Goal: Information Seeking & Learning: Find specific page/section

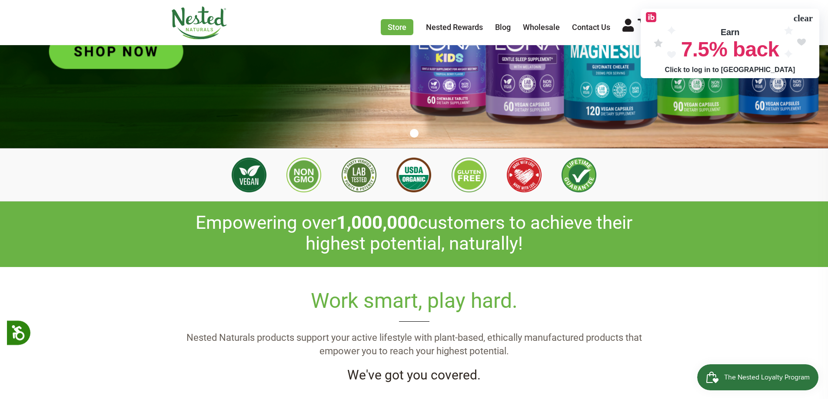
scroll to position [0, 1068]
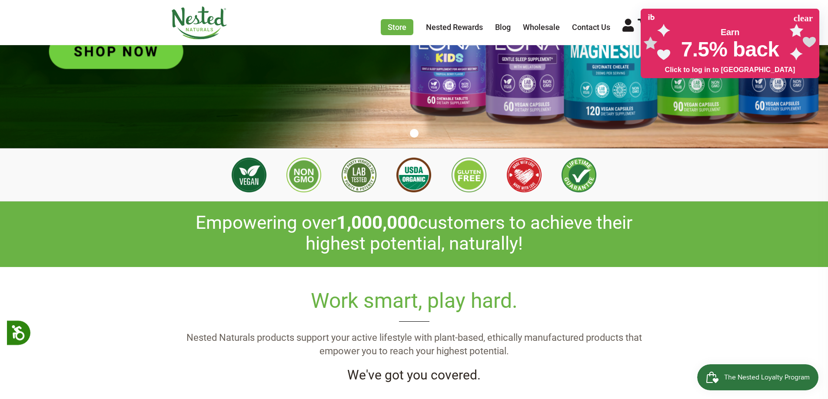
click at [735, 67] on div "Click to log in to Ibotta" at bounding box center [730, 70] width 130 height 9
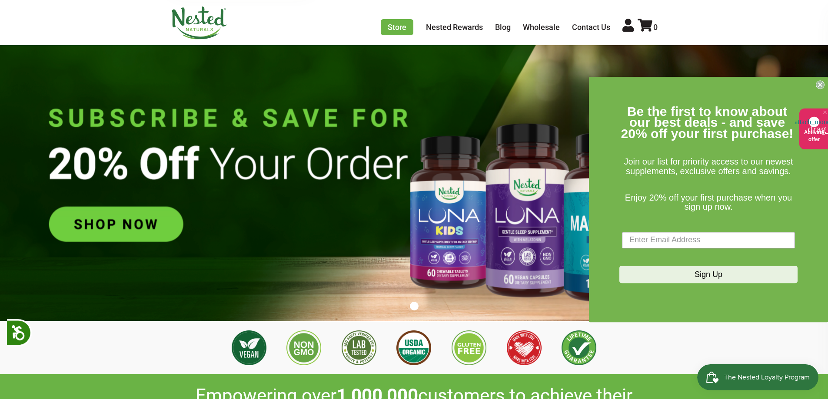
scroll to position [0, 0]
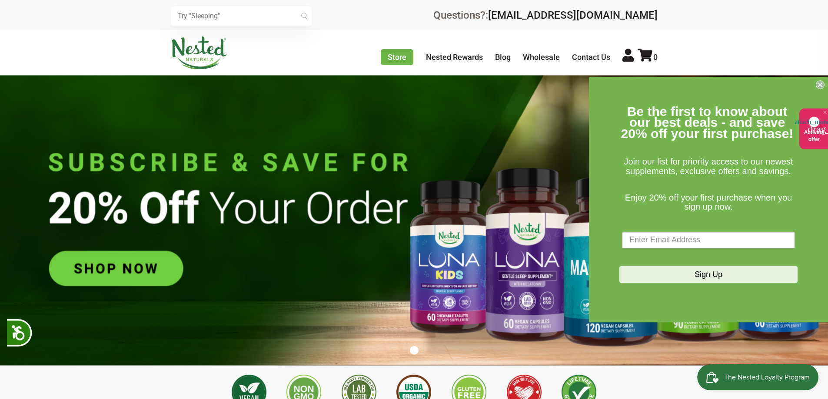
click at [819, 84] on icon "Close dialog" at bounding box center [819, 84] width 3 height 3
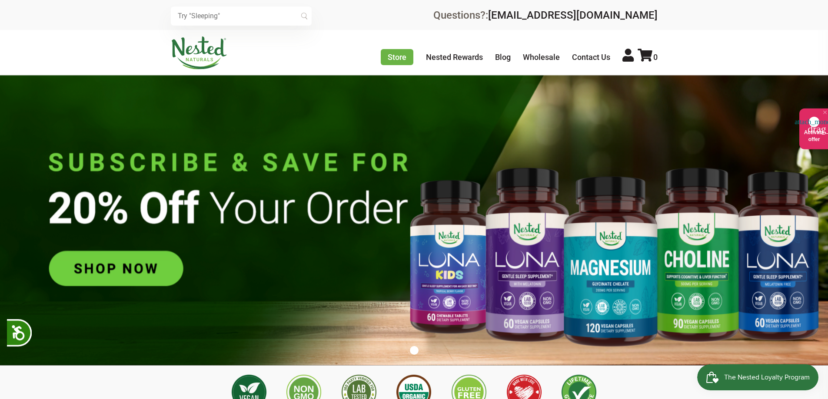
scroll to position [0, 1832]
click at [268, 18] on input "text" at bounding box center [241, 16] width 141 height 19
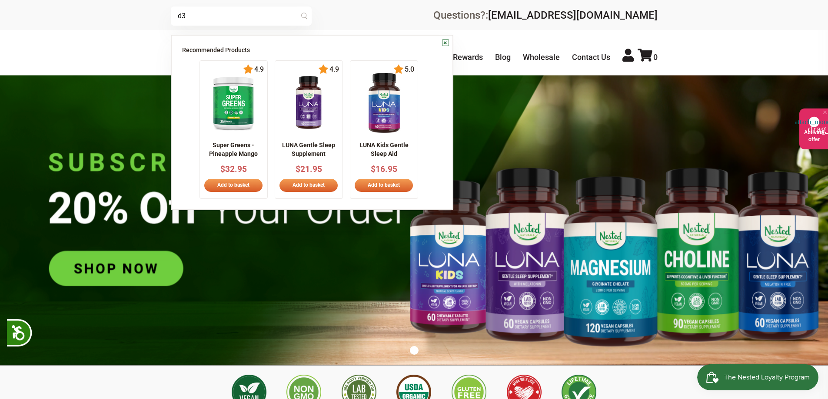
type input "d3"
click at [119, 58] on div "Store Healthy Aging Super Greens D-Mannose Choline Restful Sleep LUNA Sleep Sup…" at bounding box center [414, 52] width 828 height 45
click at [445, 44] on link "×" at bounding box center [445, 42] width 7 height 7
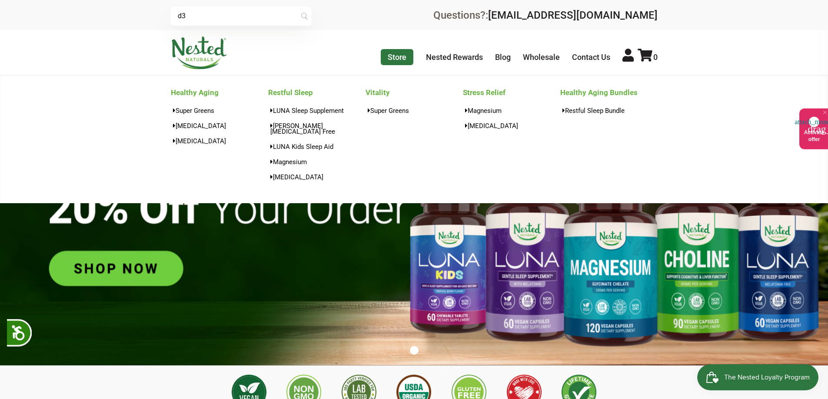
click at [395, 58] on link "Store" at bounding box center [397, 57] width 33 height 16
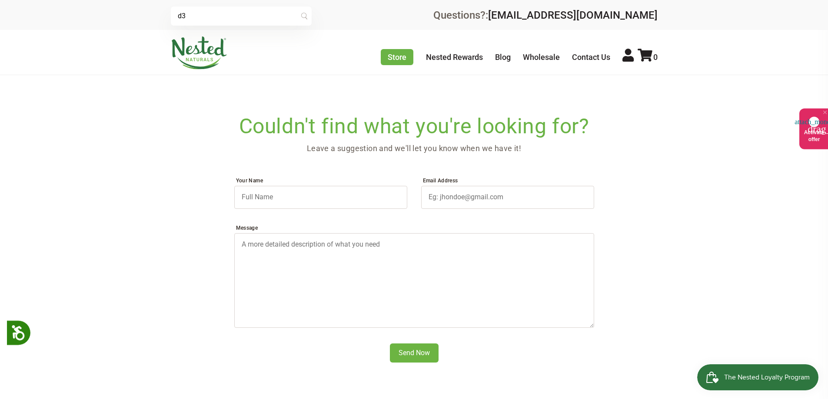
click at [240, 16] on input "d3" at bounding box center [241, 16] width 141 height 19
